Goal: Find contact information: Find contact information

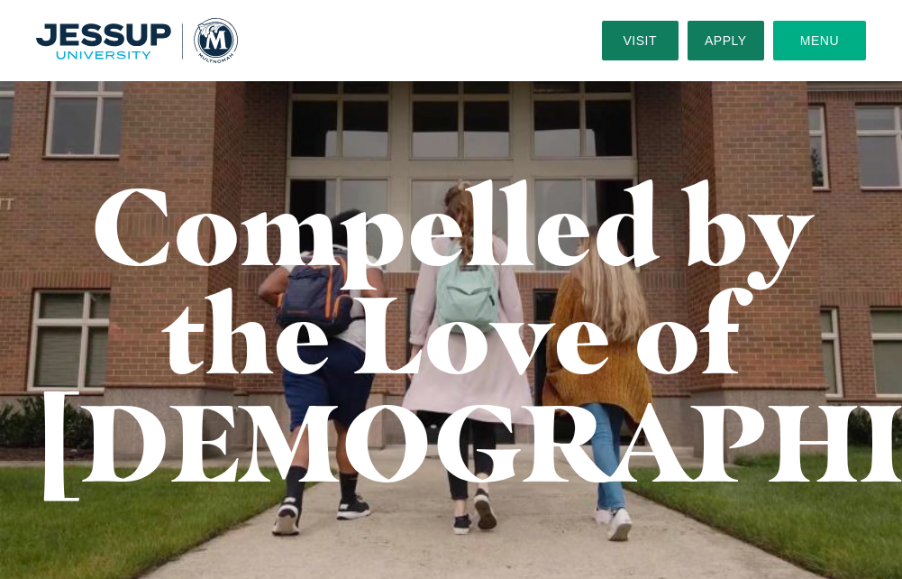
click at [840, 41] on button "Menu" at bounding box center [819, 41] width 93 height 40
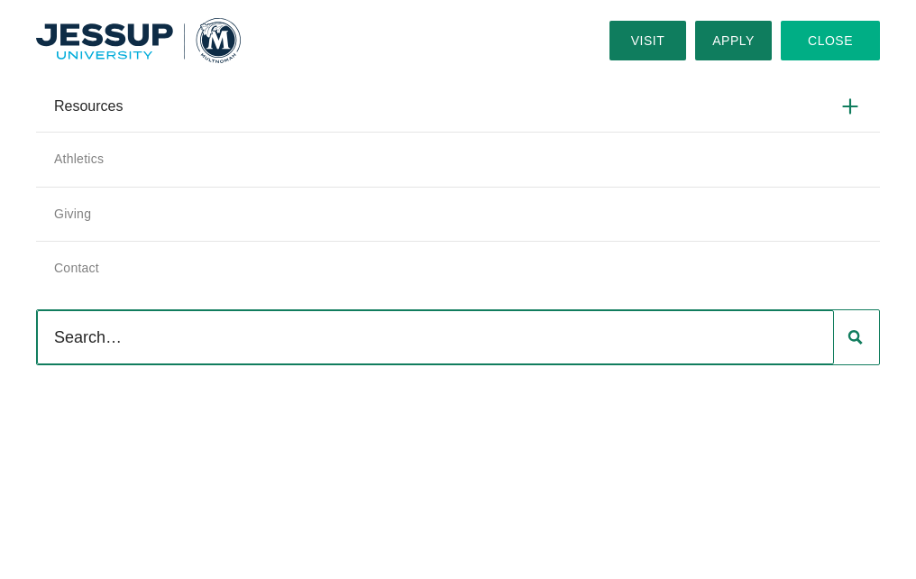
click at [59, 332] on input "Search" at bounding box center [435, 337] width 797 height 54
type input "donna berkow"
click at [848, 337] on use at bounding box center [855, 337] width 14 height 14
click at [847, 334] on icon at bounding box center [854, 337] width 15 height 16
click at [640, 39] on link "Visit" at bounding box center [647, 41] width 77 height 40
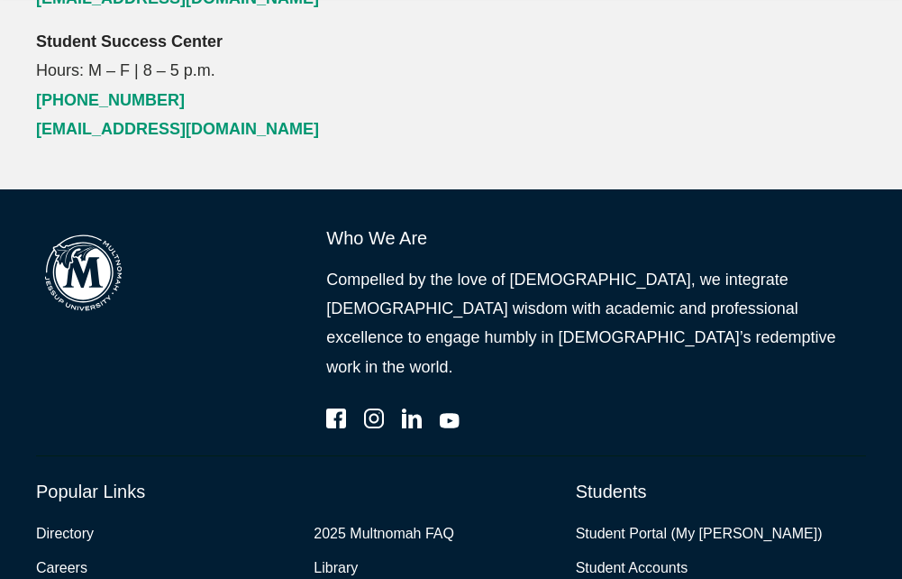
scroll to position [4594, 0]
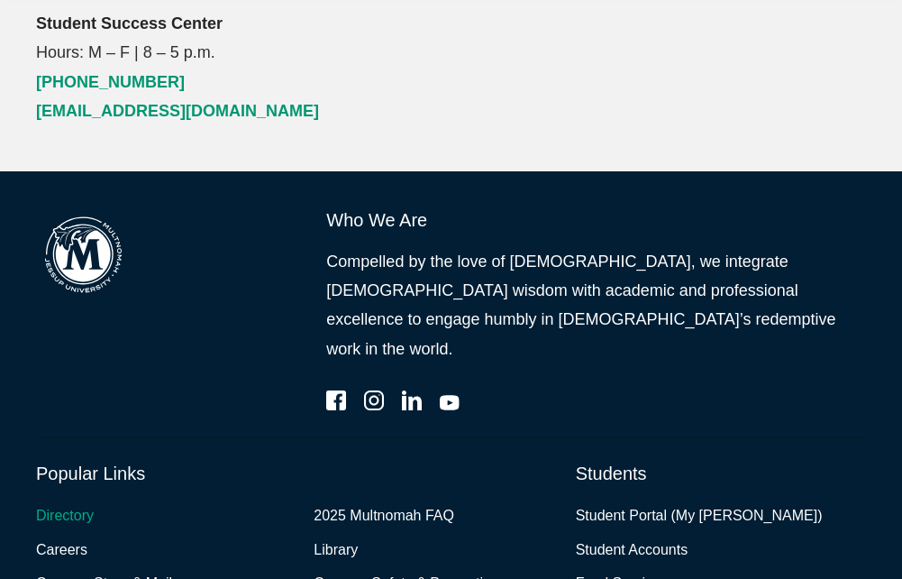
click at [58, 503] on link "Directory" at bounding box center [65, 516] width 58 height 26
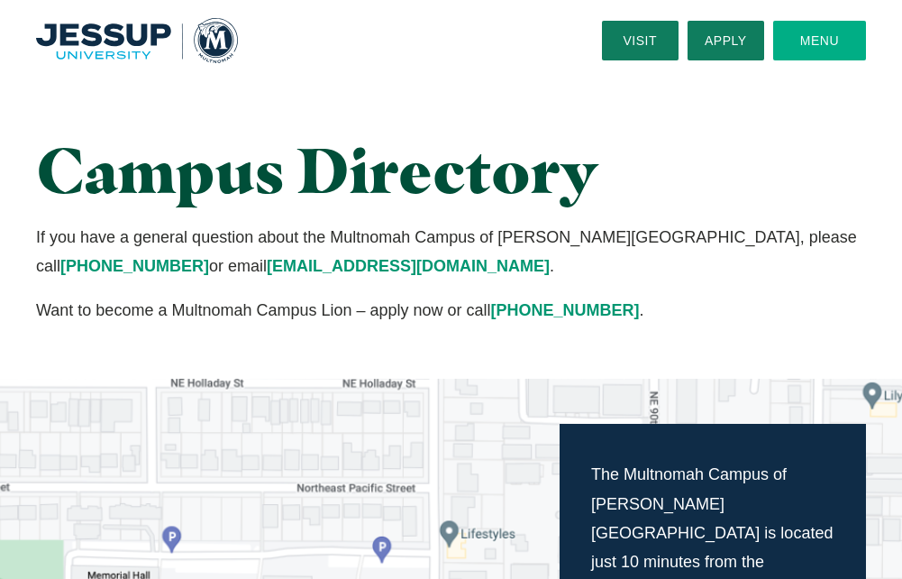
click at [808, 38] on button "Menu" at bounding box center [819, 41] width 93 height 40
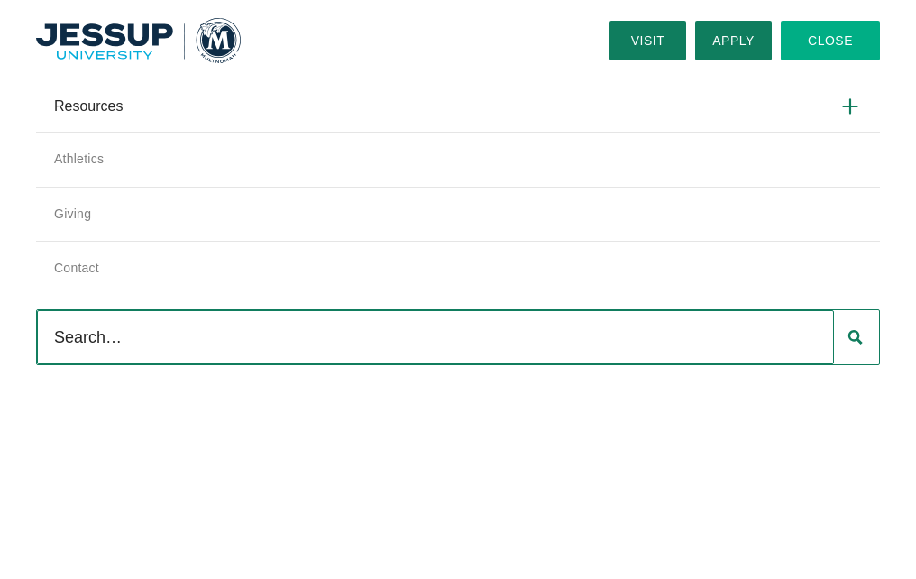
click at [57, 333] on input "Search" at bounding box center [435, 337] width 797 height 54
type input "donna"
click at [848, 339] on use at bounding box center [855, 337] width 14 height 14
click at [813, 43] on button "Close" at bounding box center [829, 41] width 99 height 40
